Goal: Information Seeking & Learning: Learn about a topic

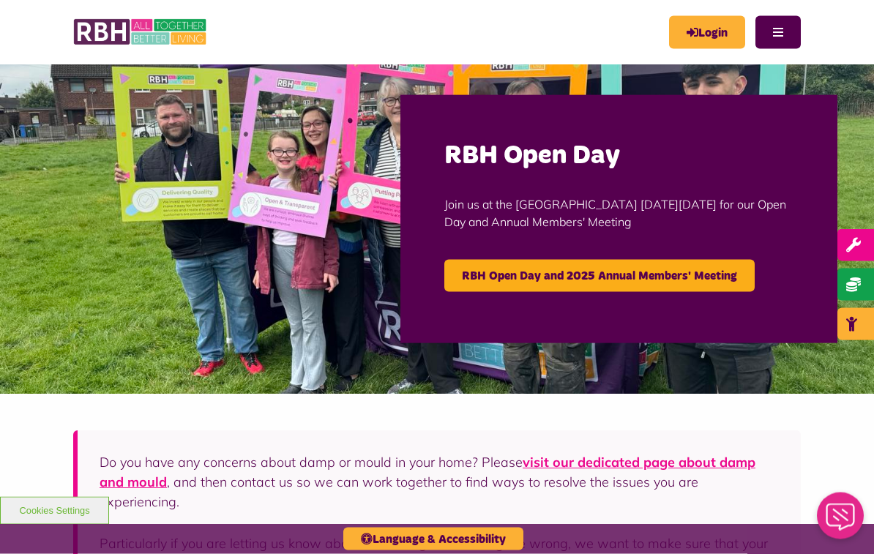
scroll to position [18, 0]
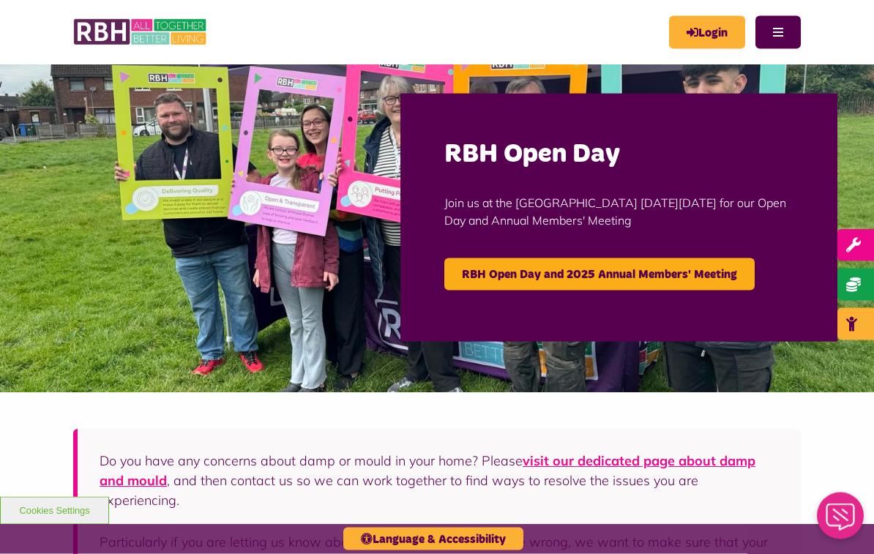
click at [481, 280] on link "RBH Open Day and 2025 Annual Members' Meeting" at bounding box center [599, 275] width 310 height 32
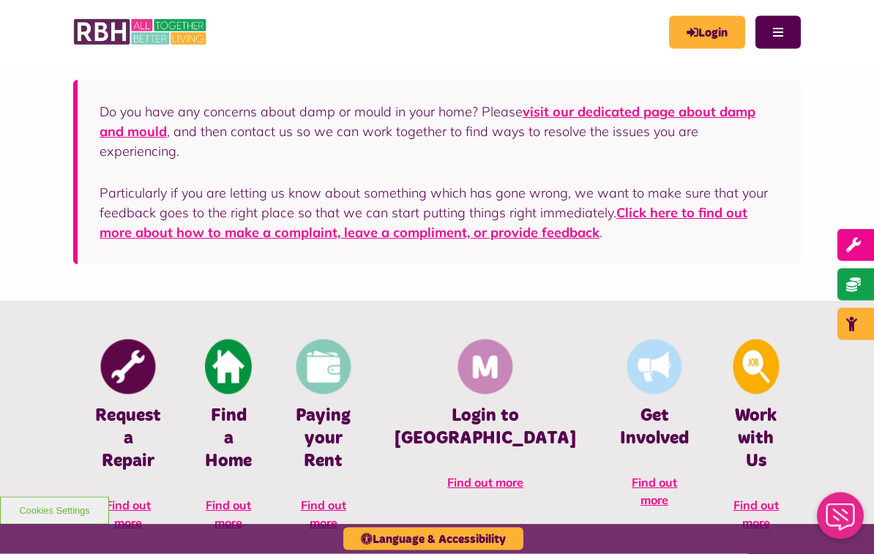
scroll to position [364, 0]
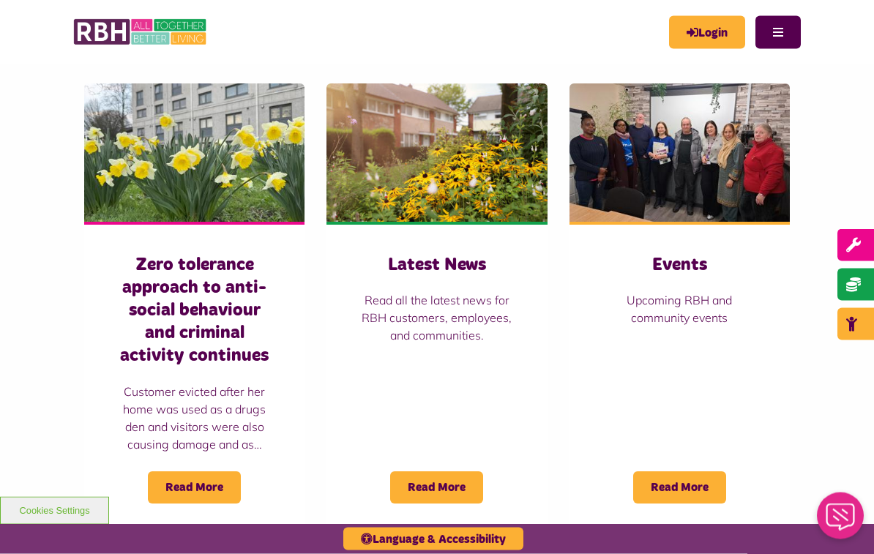
scroll to position [989, 0]
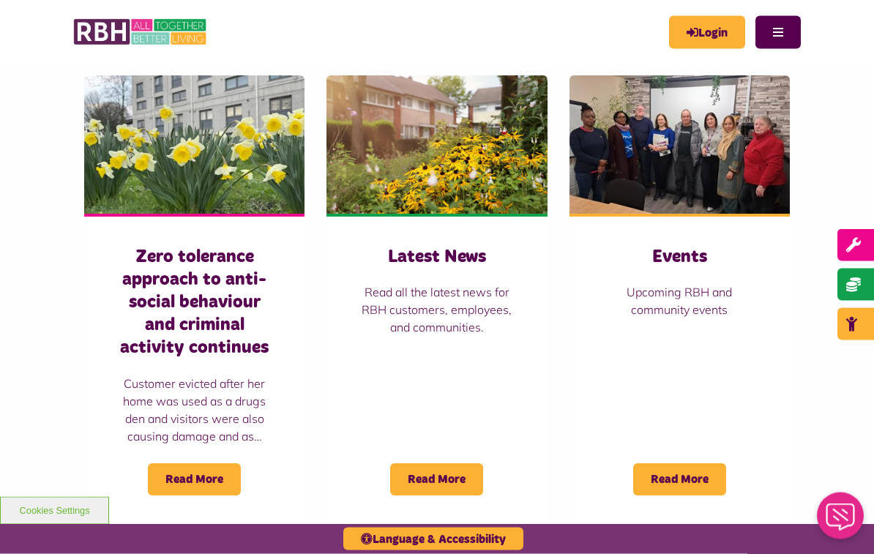
click at [422, 284] on p "Read all the latest news for RBH customers, employees, and communities." at bounding box center [437, 310] width 162 height 53
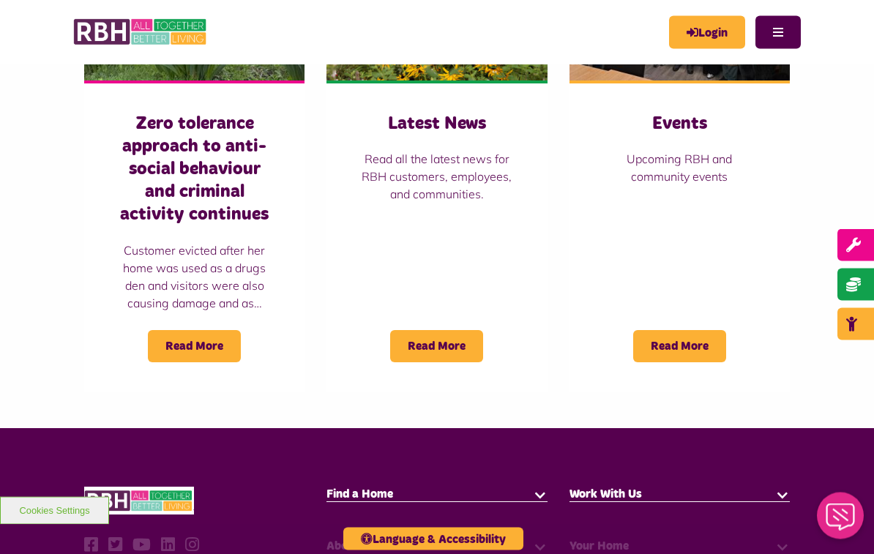
scroll to position [1123, 0]
click at [709, 330] on span "Read More" at bounding box center [679, 346] width 93 height 32
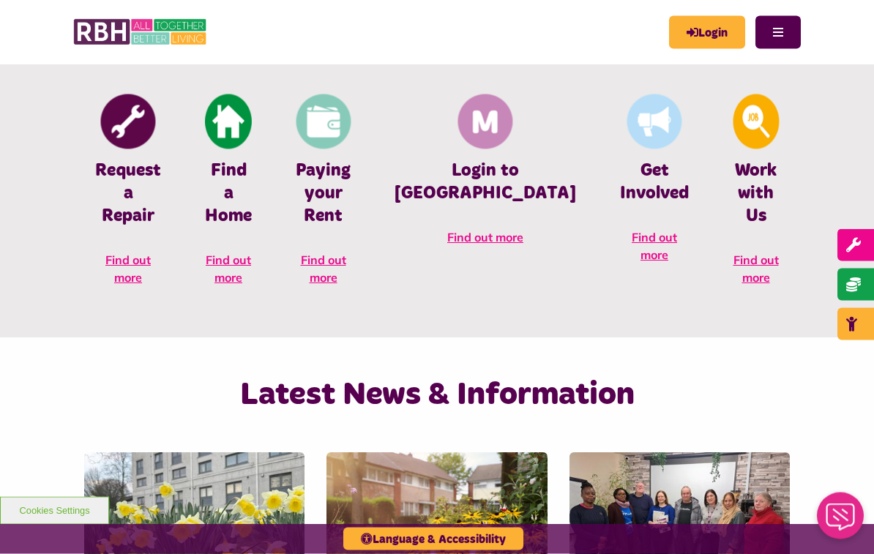
scroll to position [613, 0]
click at [747, 119] on img at bounding box center [756, 121] width 46 height 55
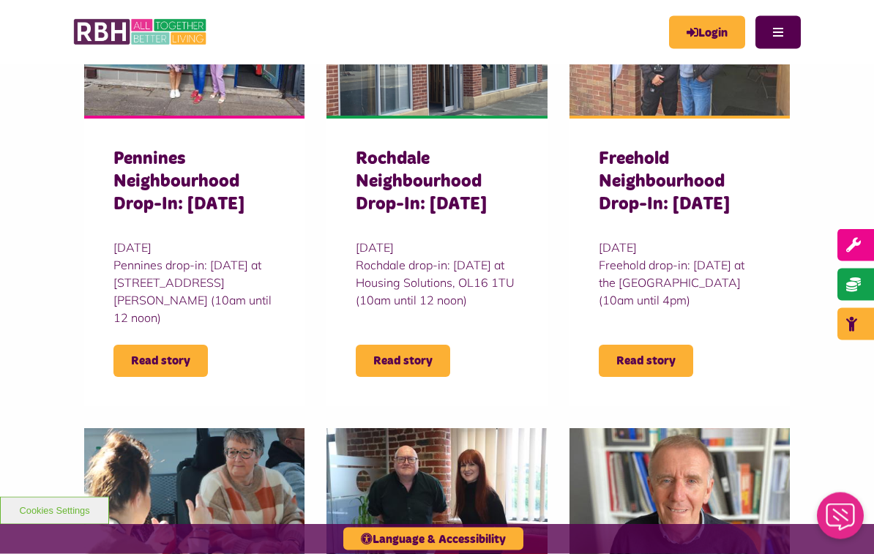
scroll to position [542, 0]
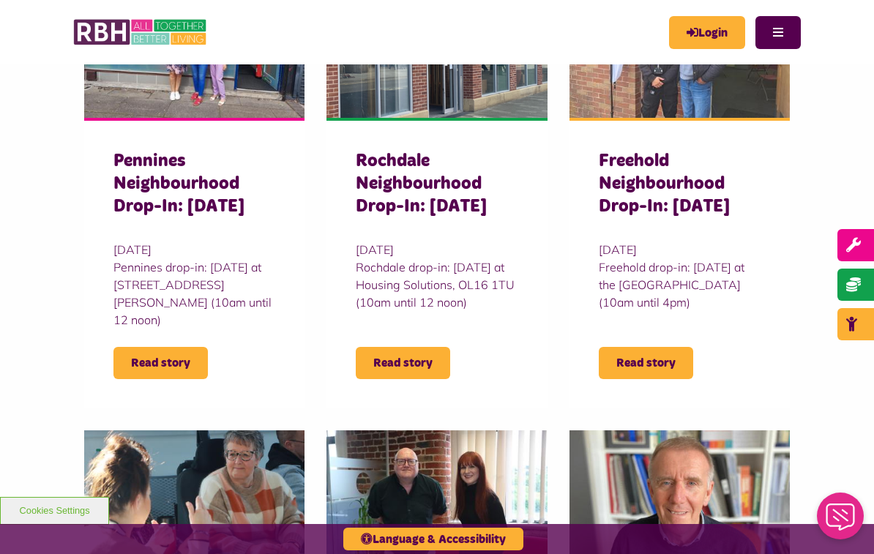
click at [385, 365] on span "Read story" at bounding box center [403, 363] width 94 height 32
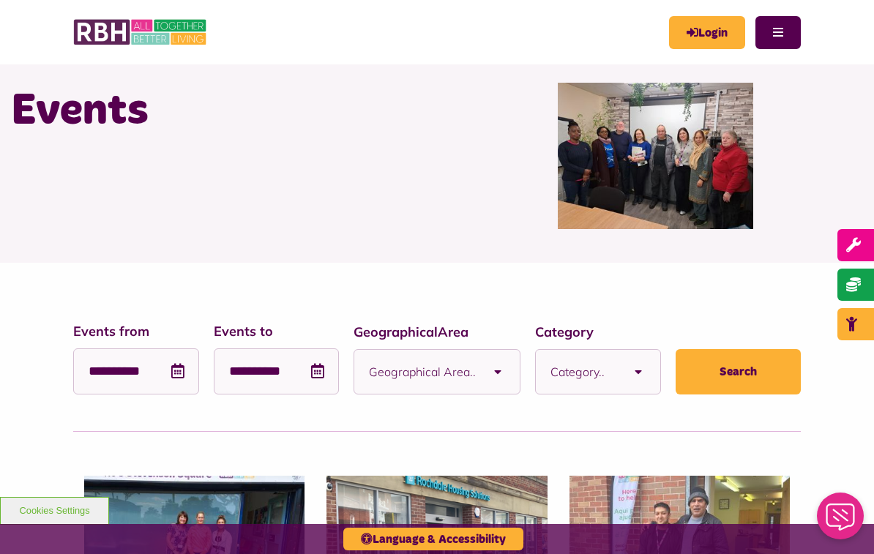
scroll to position [0, 0]
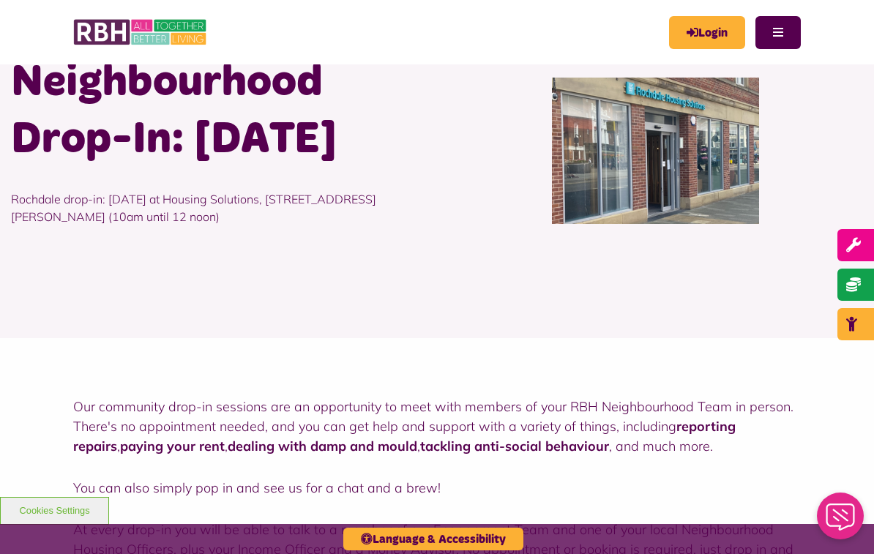
scroll to position [117, 0]
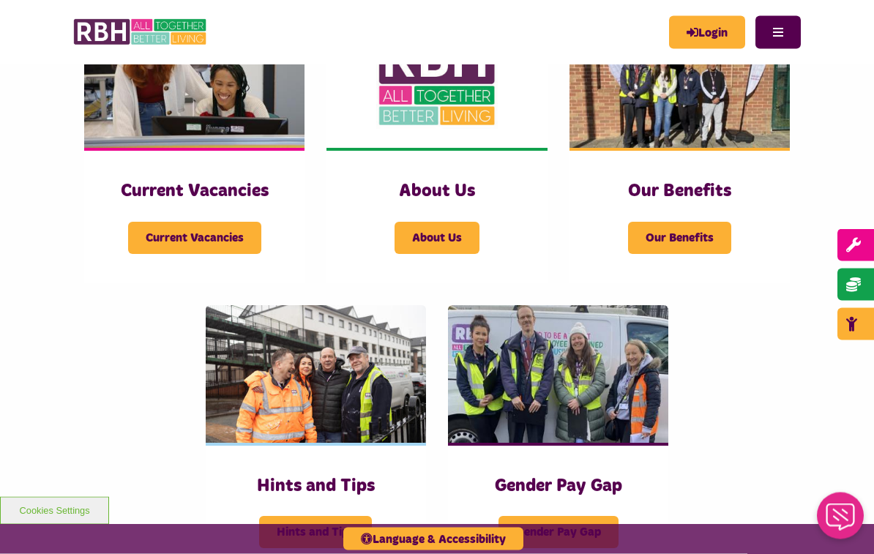
scroll to position [365, 0]
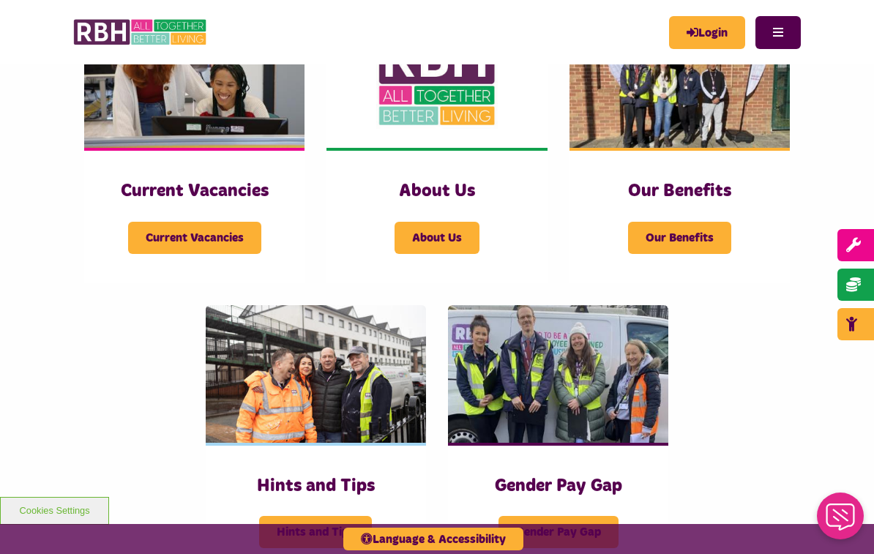
click at [239, 239] on span "Current Vacancies" at bounding box center [194, 238] width 133 height 32
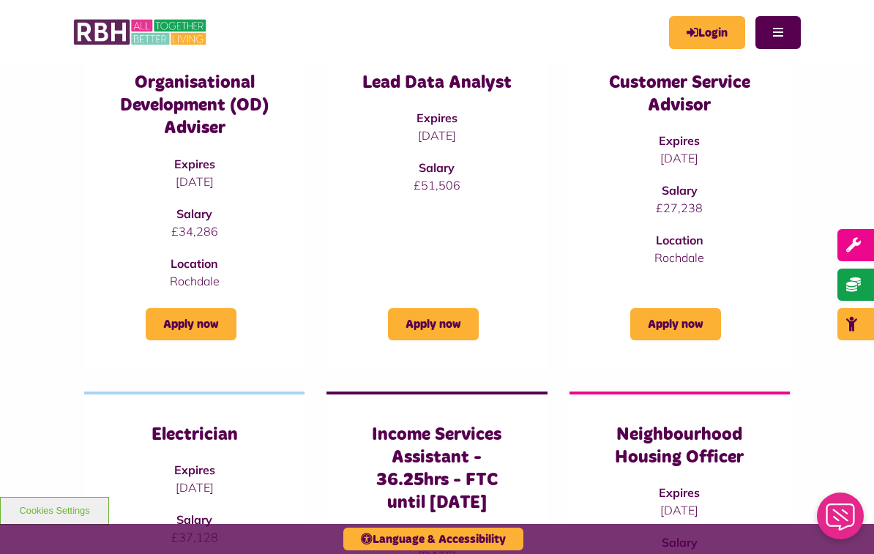
scroll to position [251, 0]
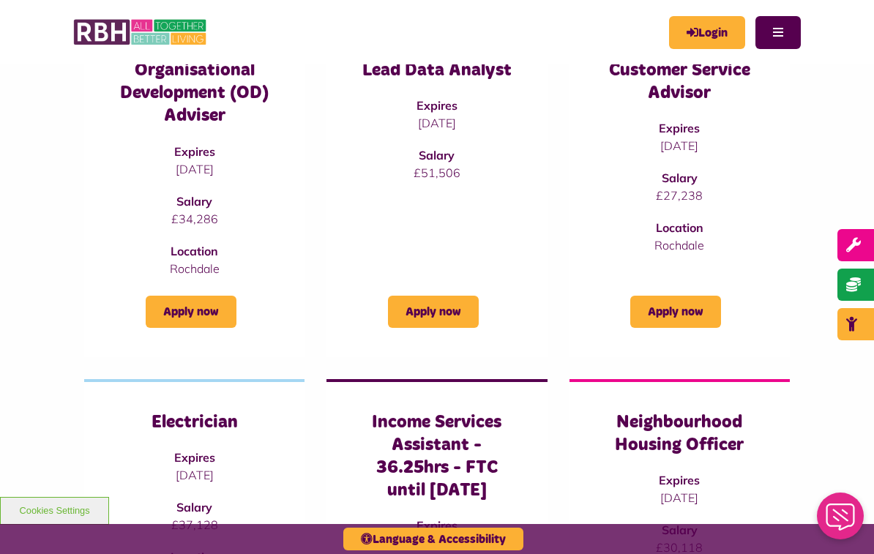
click at [414, 312] on link "Apply now" at bounding box center [433, 312] width 91 height 32
